Goal: Obtain resource: Download file/media

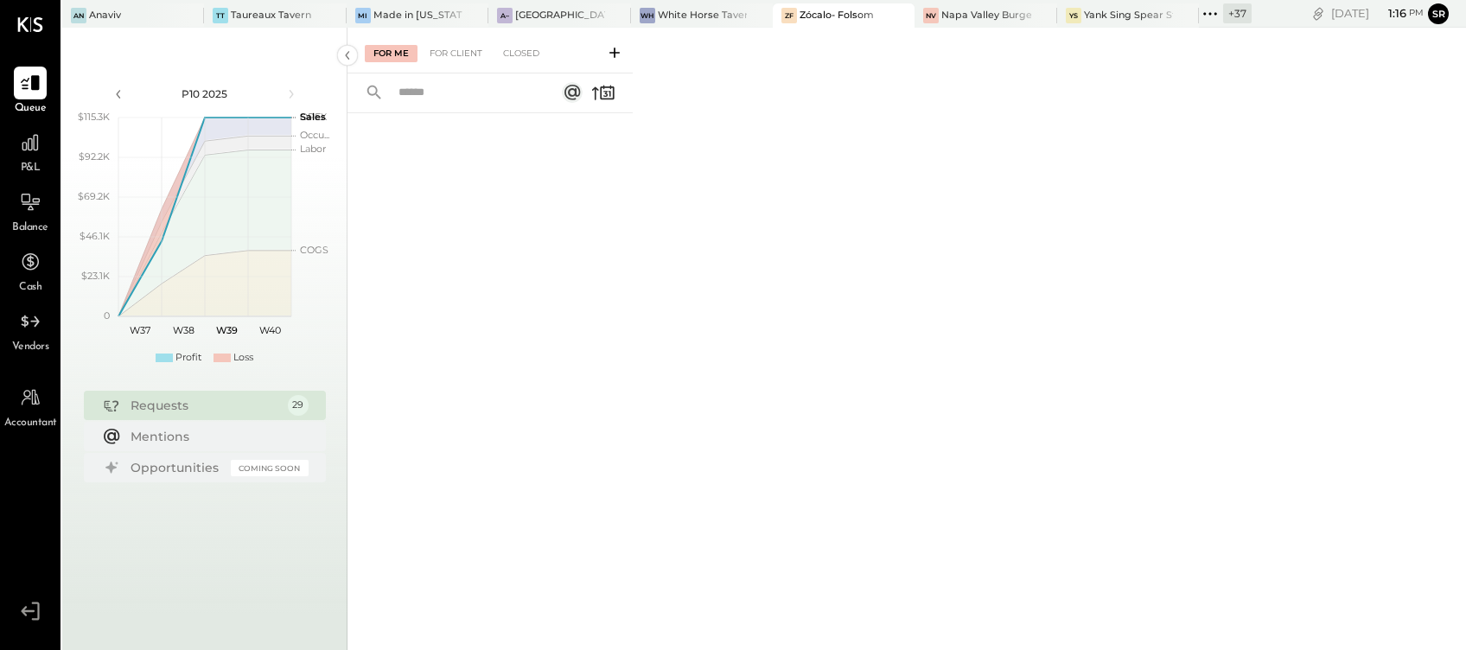
click at [1215, 7] on icon at bounding box center [1210, 14] width 22 height 22
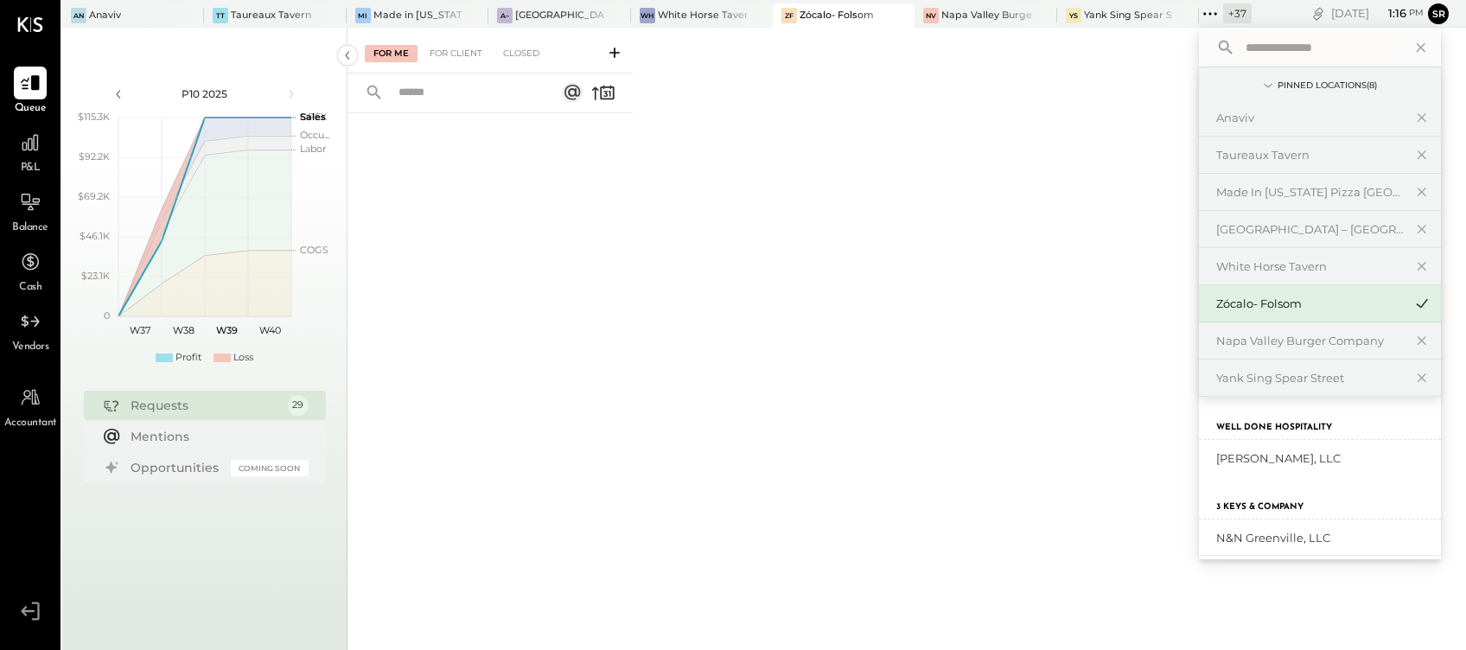
click at [1275, 47] on input "text" at bounding box center [1319, 47] width 161 height 31
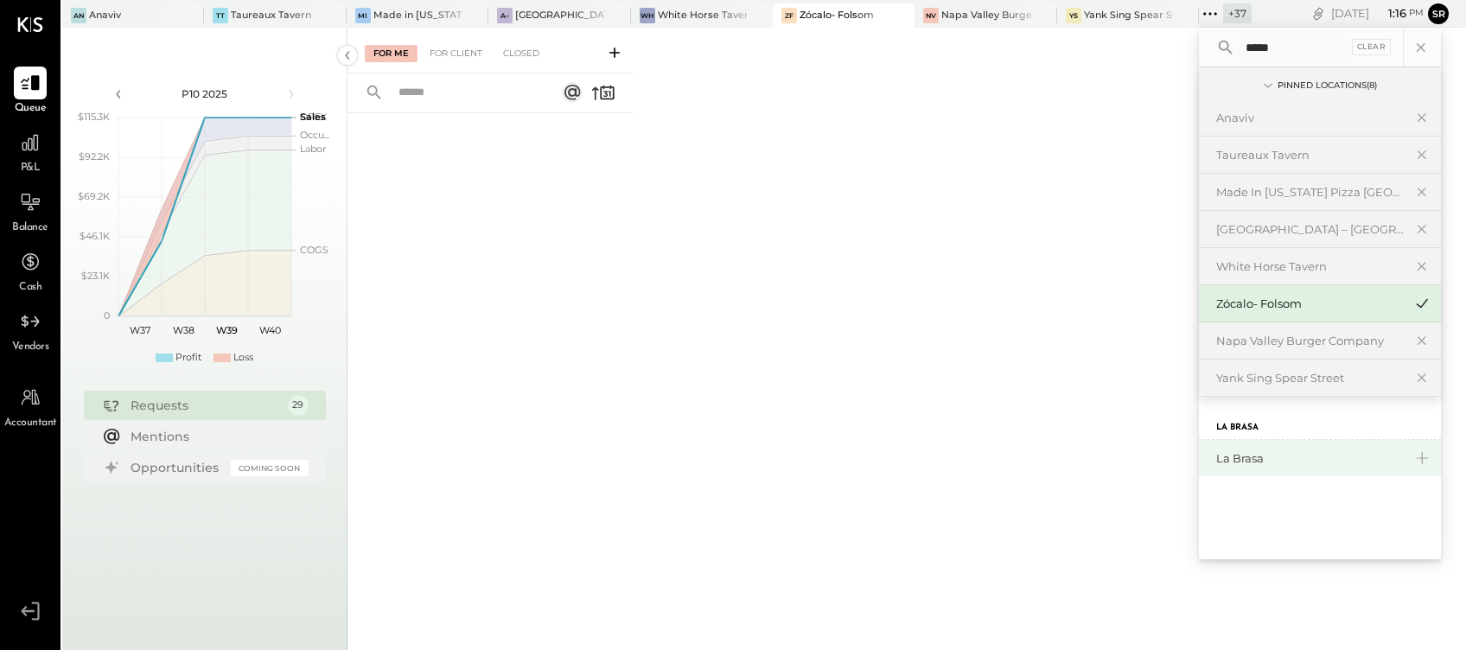
type input "*****"
click at [1231, 455] on div "La Brasa" at bounding box center [1309, 458] width 187 height 16
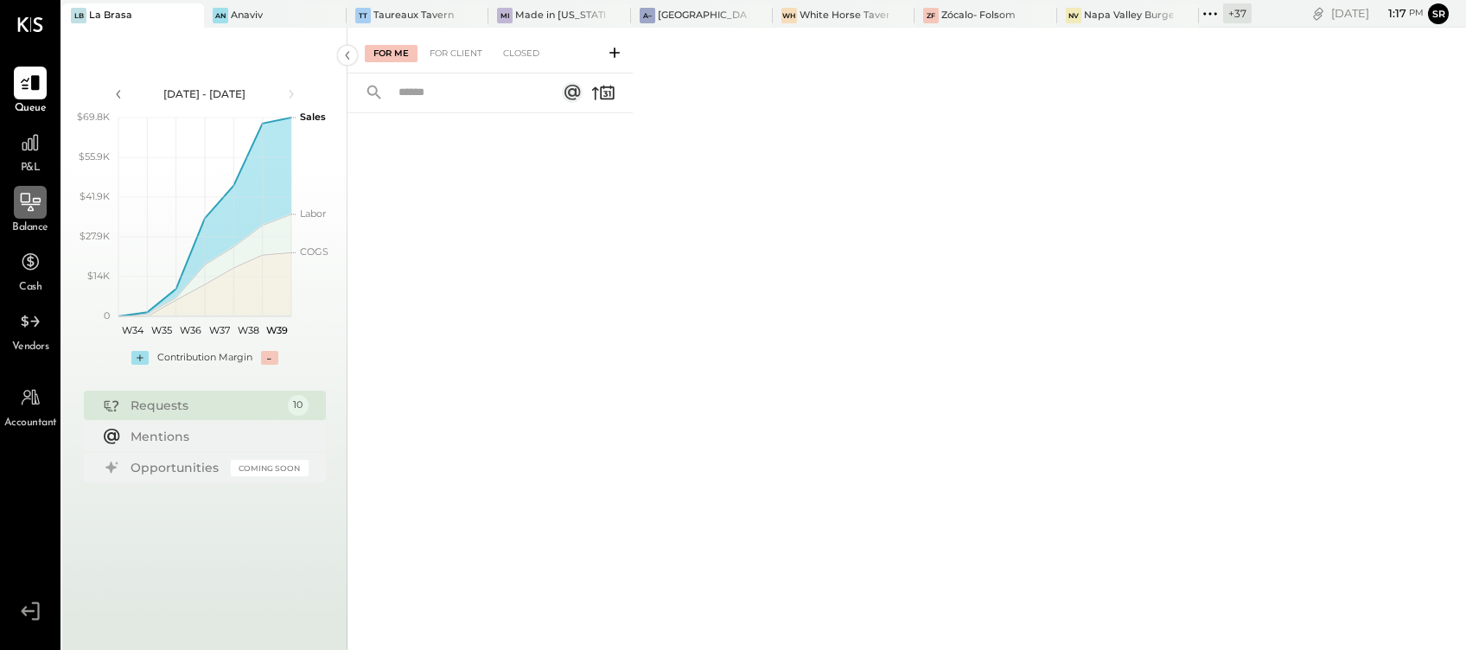
click at [32, 207] on icon at bounding box center [30, 202] width 22 height 22
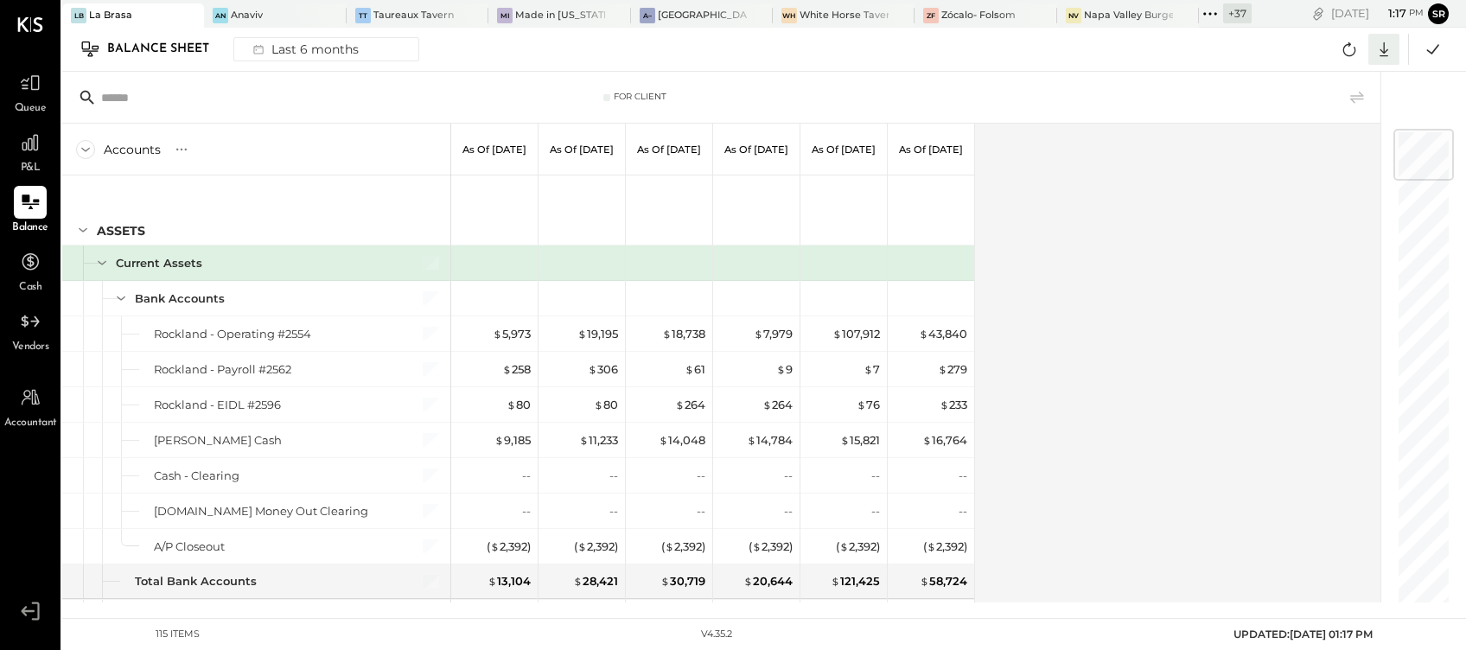
click at [1390, 54] on icon at bounding box center [1384, 49] width 22 height 22
click at [1299, 156] on div "Excel" at bounding box center [1330, 150] width 138 height 36
click at [1086, 307] on div "Accounts S GL As of [DATE] As of [DATE] As of [DATE] As of [DATE] As of [DATE] …" at bounding box center [722, 363] width 1321 height 479
click at [1359, 92] on icon at bounding box center [1357, 97] width 14 height 12
click at [1388, 54] on icon at bounding box center [1384, 49] width 22 height 22
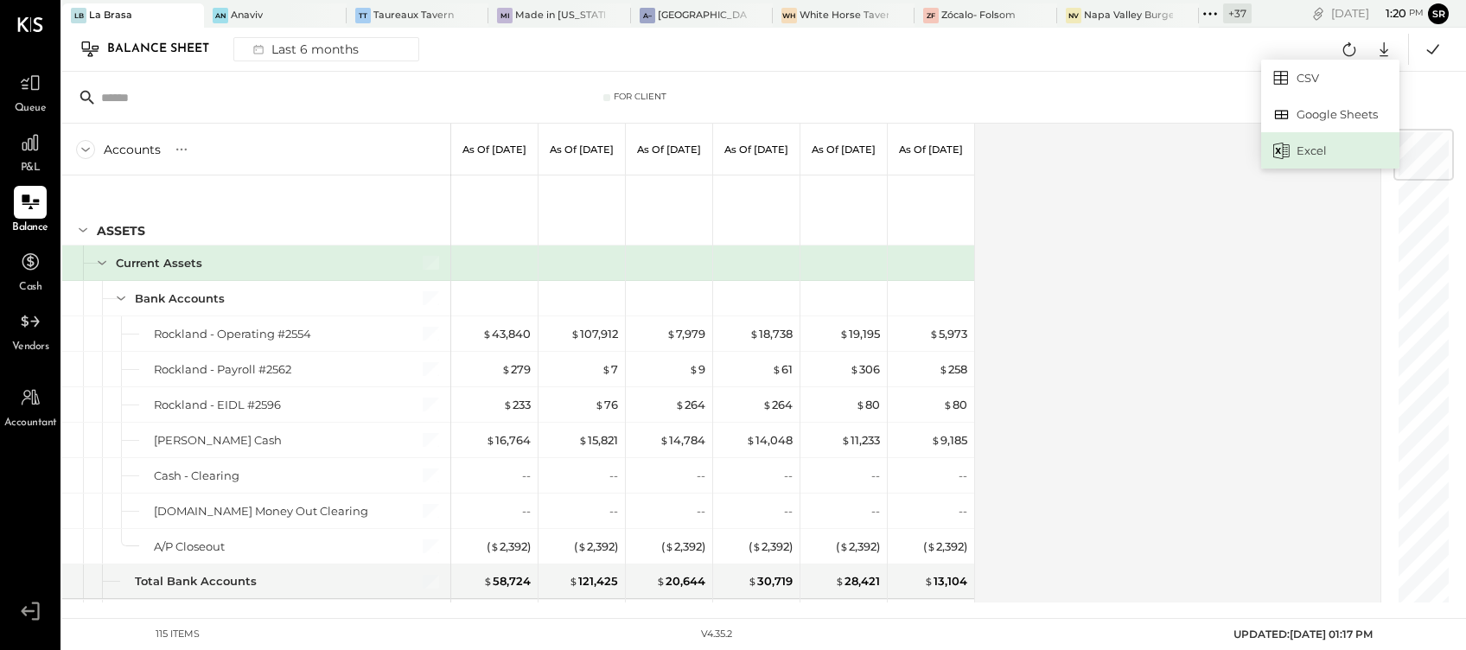
click at [1307, 152] on div "Excel" at bounding box center [1330, 150] width 138 height 36
click at [1156, 364] on div "Accounts S GL As of [DATE] As of [DATE] As of [DATE] As of [DATE] As of [DATE] …" at bounding box center [722, 363] width 1321 height 479
click at [1389, 49] on icon at bounding box center [1384, 49] width 22 height 22
click at [1303, 152] on div "Excel" at bounding box center [1330, 150] width 138 height 36
click at [1126, 466] on div "Accounts S GL As of [DATE] As of [DATE] As of [DATE] As of [DATE] As of [DATE] …" at bounding box center [722, 363] width 1321 height 479
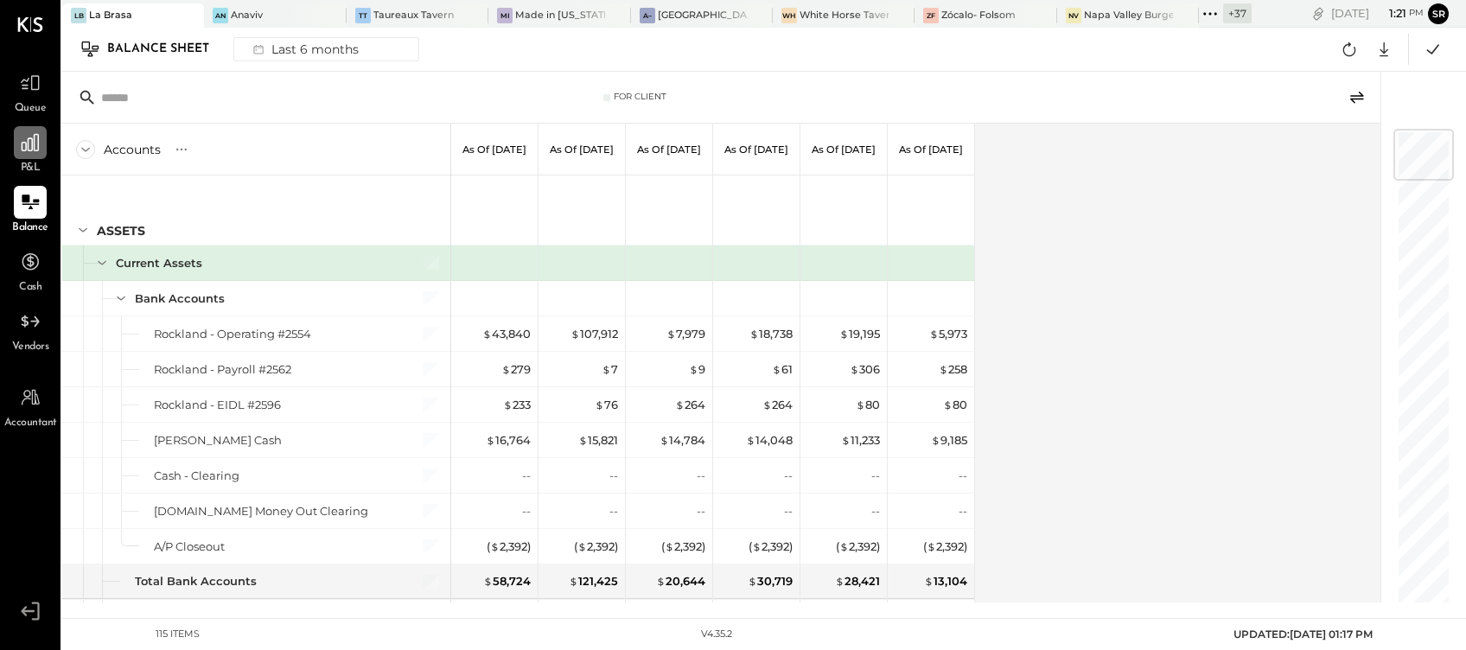
click at [28, 158] on div at bounding box center [30, 142] width 33 height 33
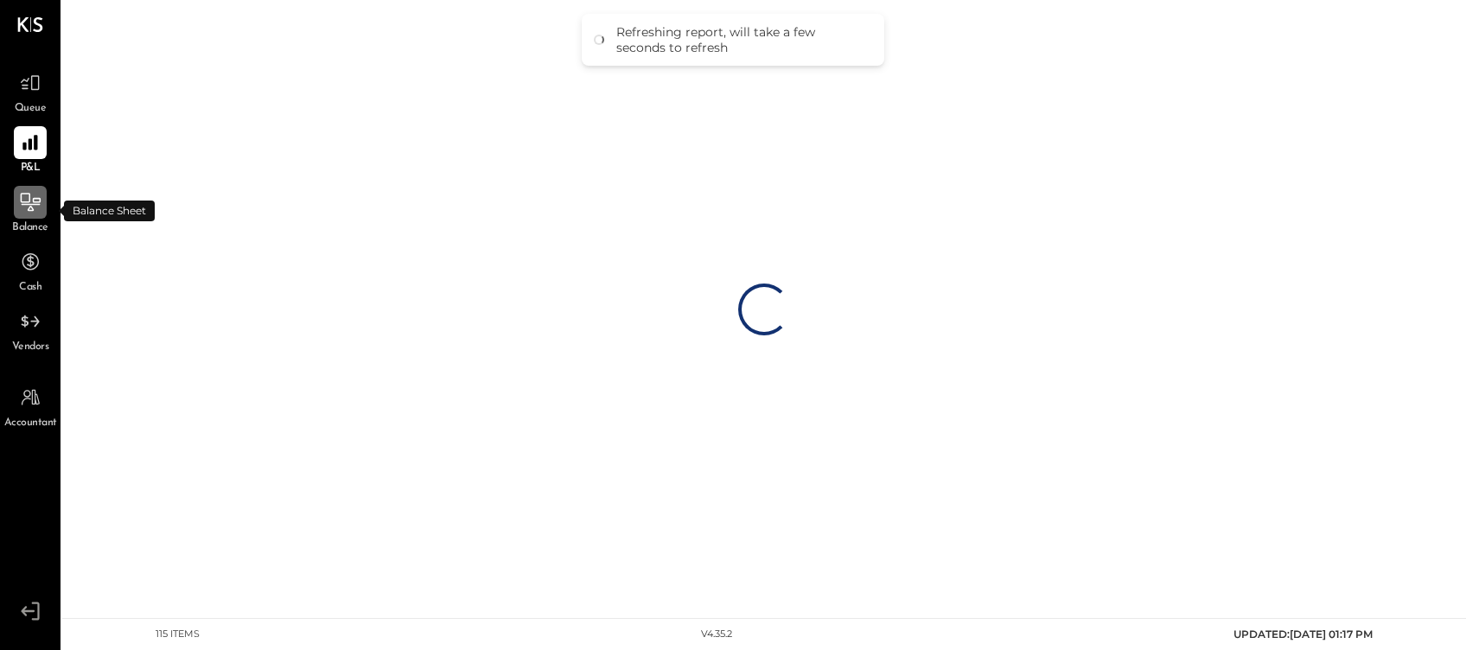
click at [31, 213] on icon at bounding box center [30, 202] width 22 height 22
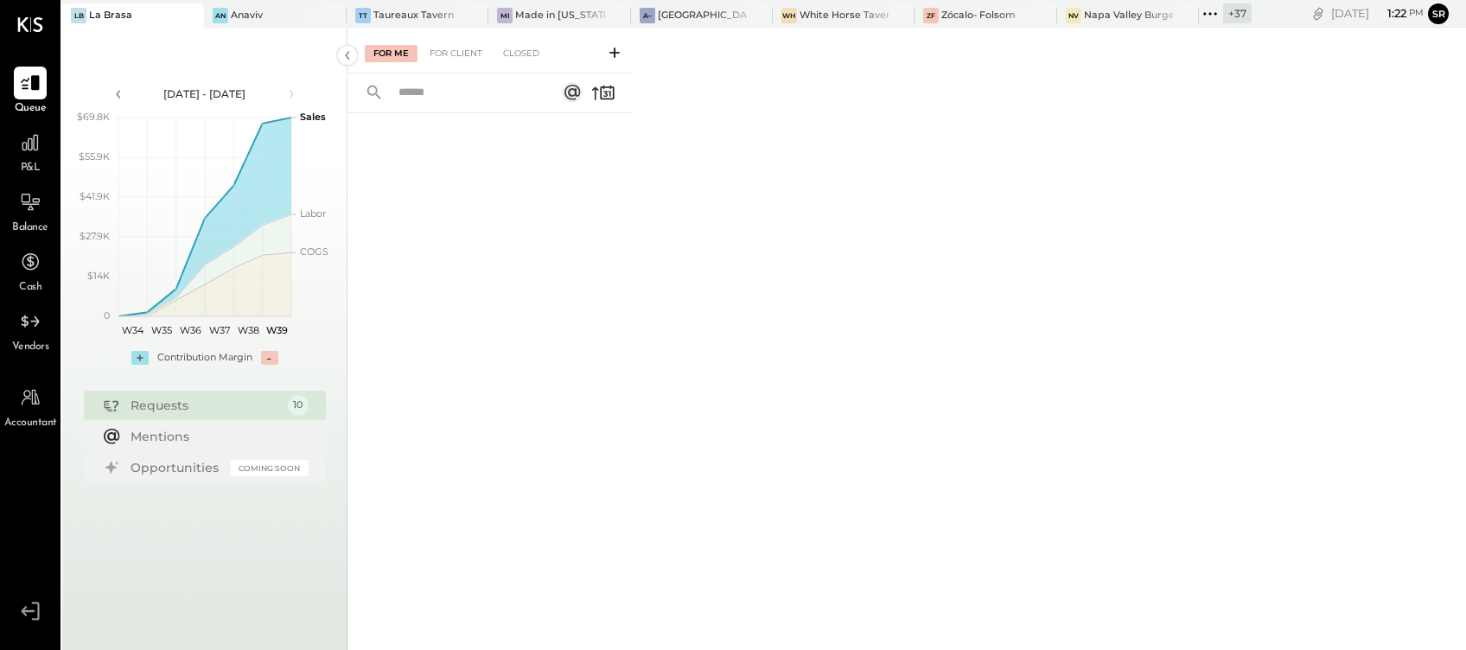
click at [124, 17] on div "La Brasa" at bounding box center [110, 16] width 43 height 14
click at [23, 216] on div at bounding box center [30, 202] width 33 height 33
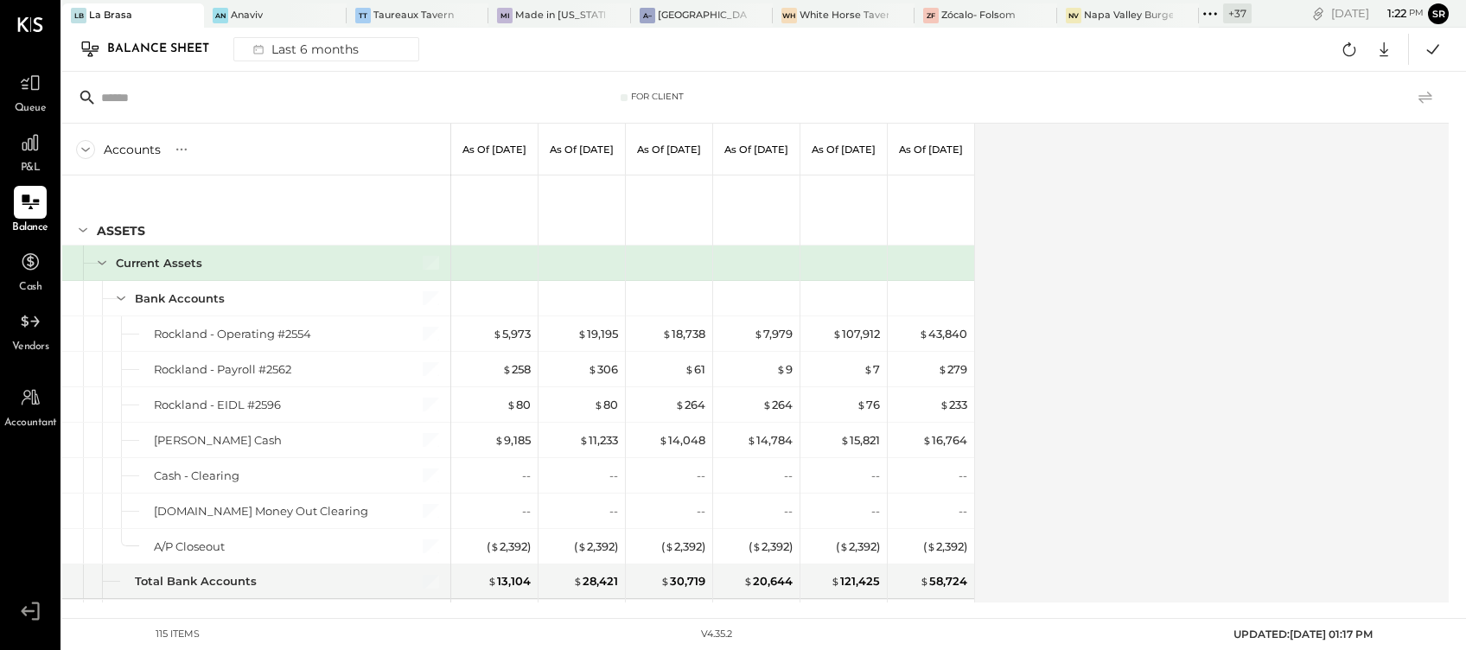
click at [1430, 95] on icon at bounding box center [1426, 97] width 14 height 12
click at [1049, 213] on div "Accounts S GL As of [DATE] As of [DATE] As of [DATE] As of [DATE] As of [DATE] …" at bounding box center [722, 363] width 1321 height 479
click at [1381, 48] on icon at bounding box center [1384, 49] width 22 height 22
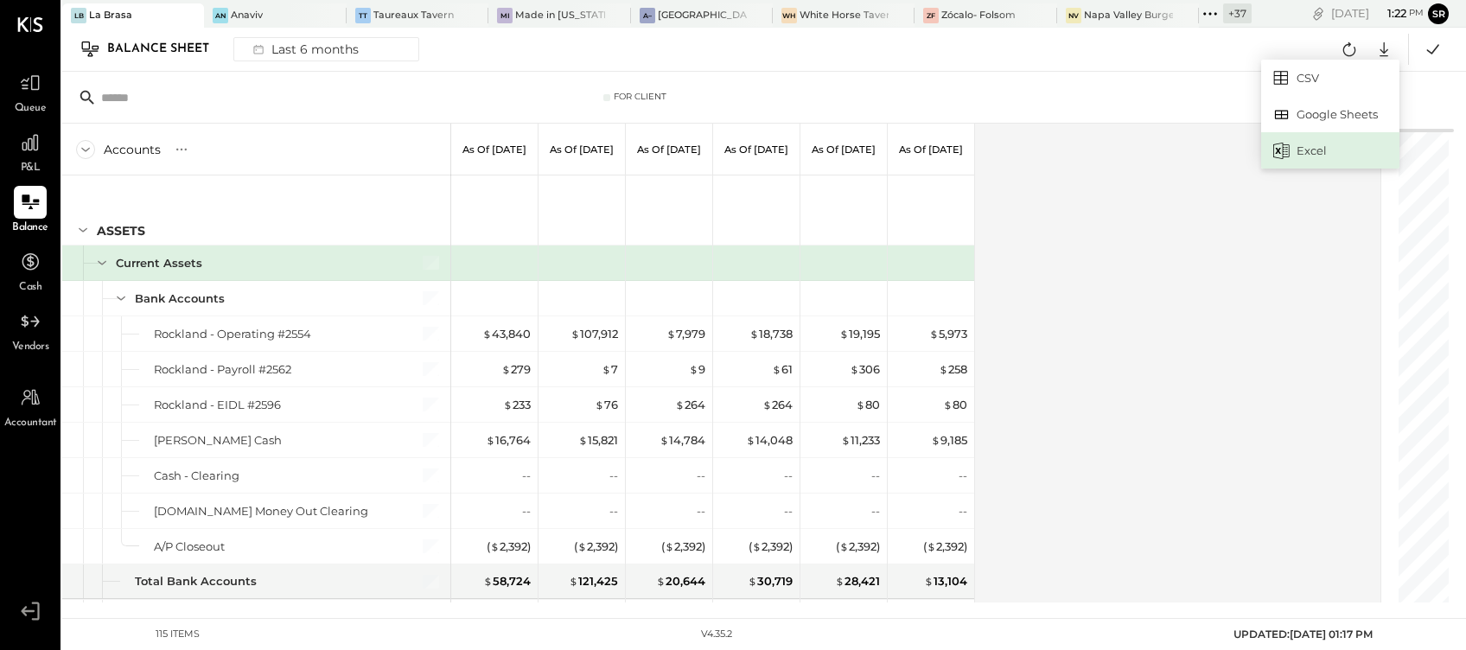
click at [1311, 149] on div "Excel" at bounding box center [1330, 150] width 138 height 36
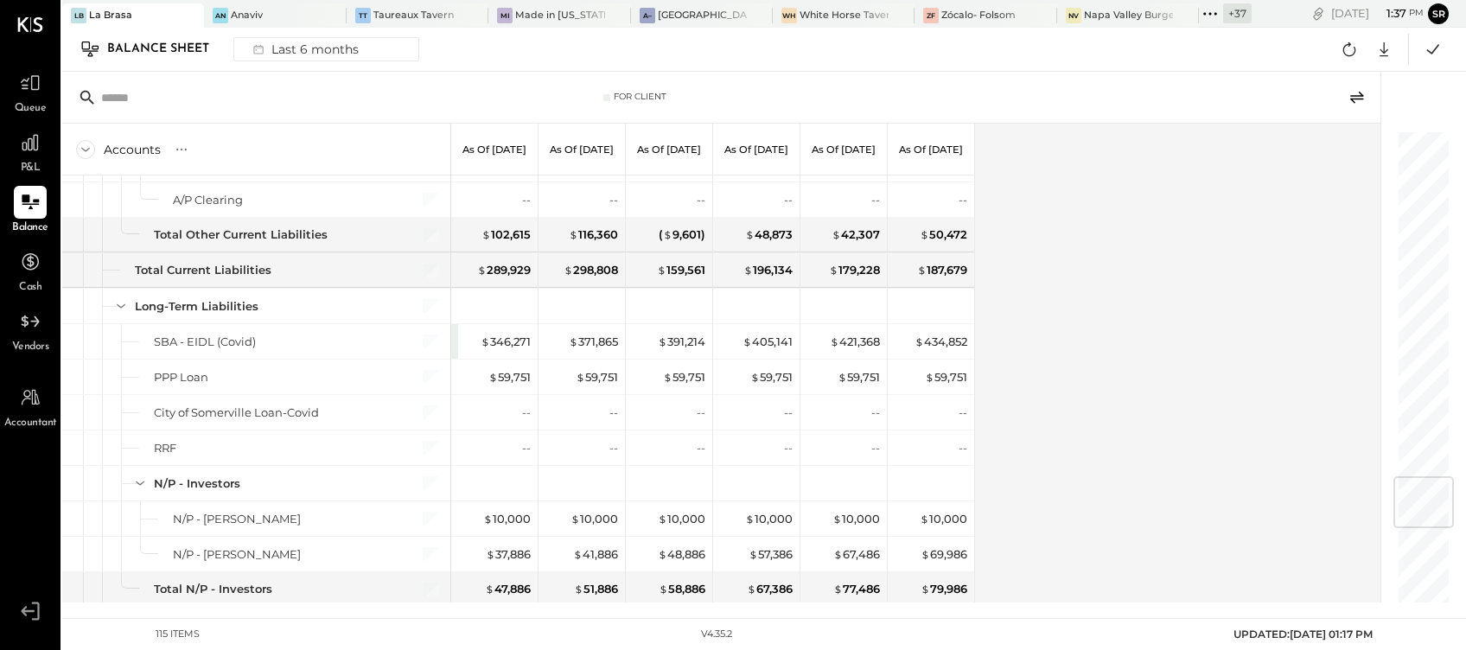
scroll to position [2756, 0]
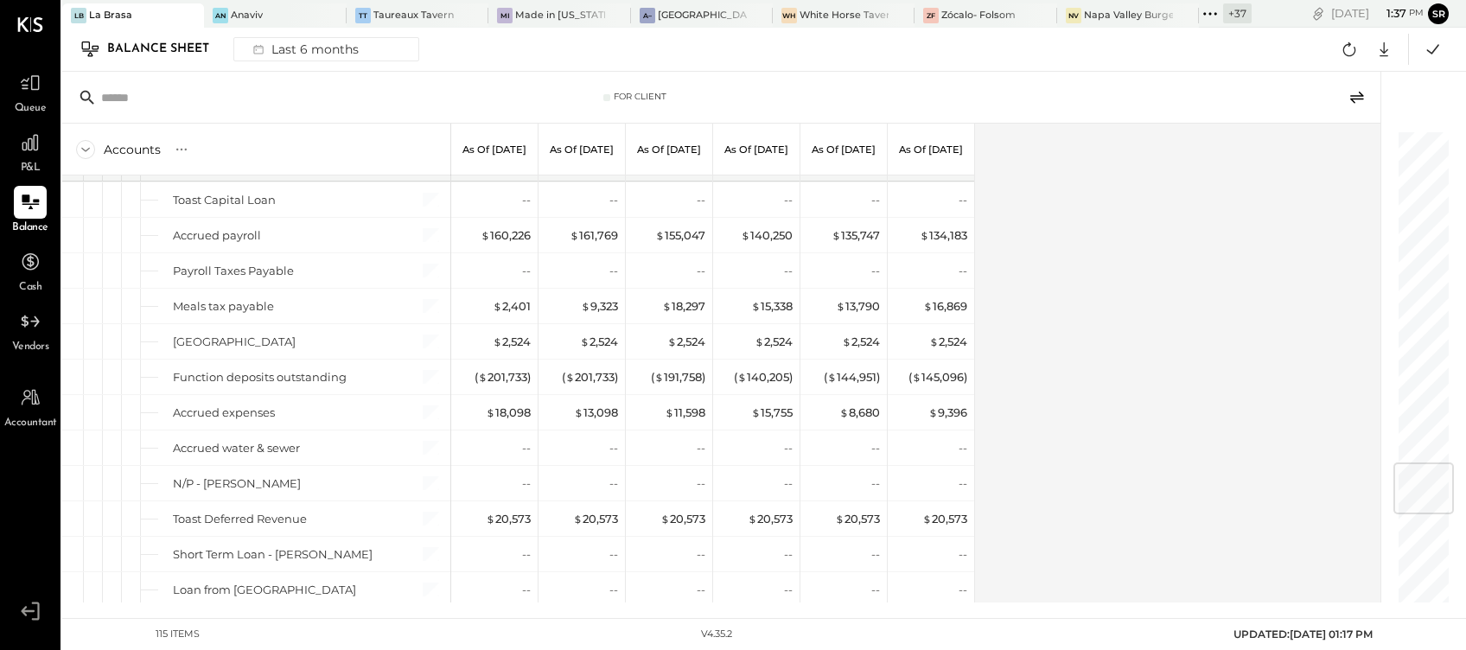
click at [1126, 504] on div "Accounts S GL As of [DATE] As of [DATE] As of [DATE] As of [DATE] As of [DATE] …" at bounding box center [722, 363] width 1321 height 479
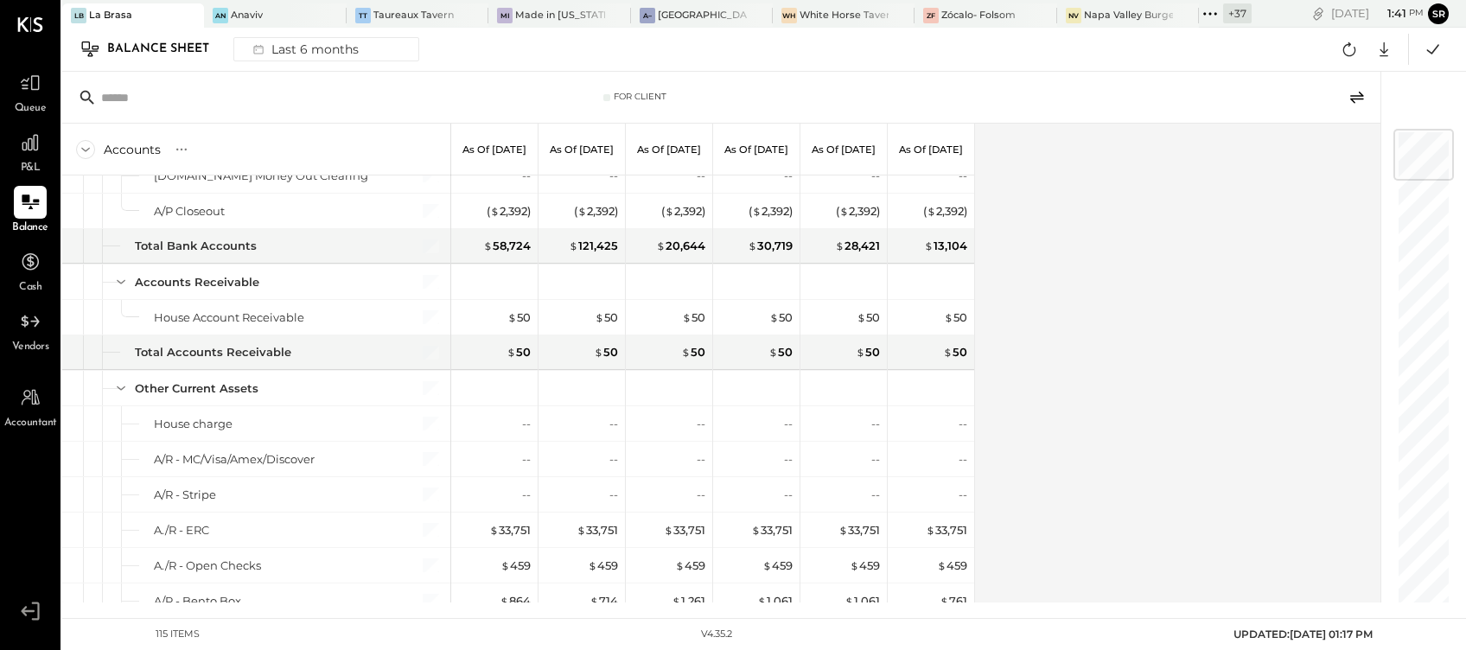
scroll to position [0, 0]
